Goal: Task Accomplishment & Management: Manage account settings

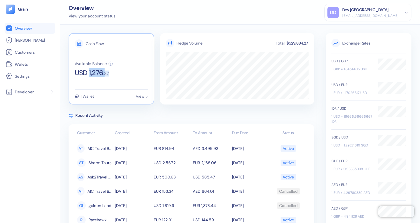
copy div "1,276 . 37"
drag, startPoint x: 89, startPoint y: 73, endPoint x: 115, endPoint y: 74, distance: 26.0
click at [115, 74] on div "Available Balance USD 1,276 . 37" at bounding box center [111, 68] width 73 height 15
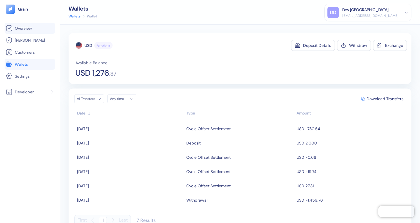
click at [30, 29] on span "Overview" at bounding box center [23, 28] width 17 height 6
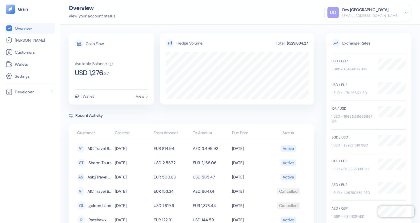
click at [366, 8] on div "Dev [GEOGRAPHIC_DATA]" at bounding box center [365, 10] width 46 height 6
click at [346, 29] on div "Sign Out" at bounding box center [342, 28] width 16 height 6
